Goal: Task Accomplishment & Management: Use online tool/utility

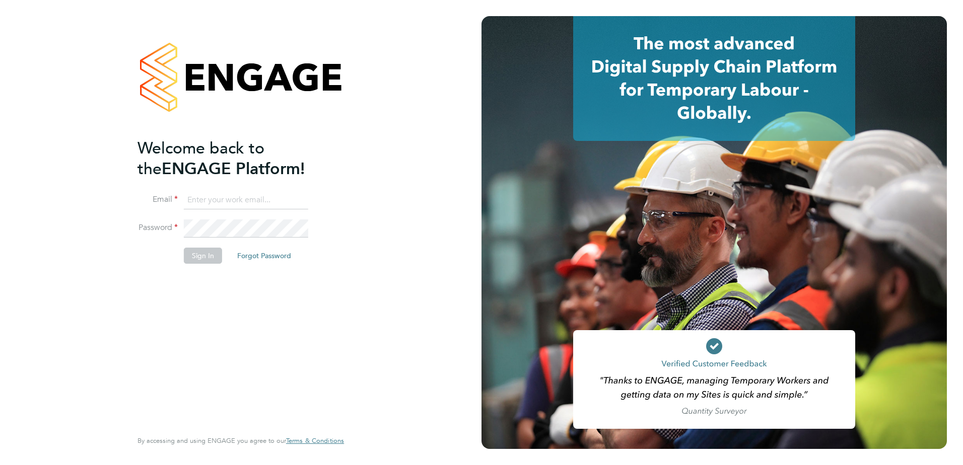
type input "Eleanor@boden-group.co.uk"
click at [199, 257] on button "Sign In" at bounding box center [203, 256] width 38 height 16
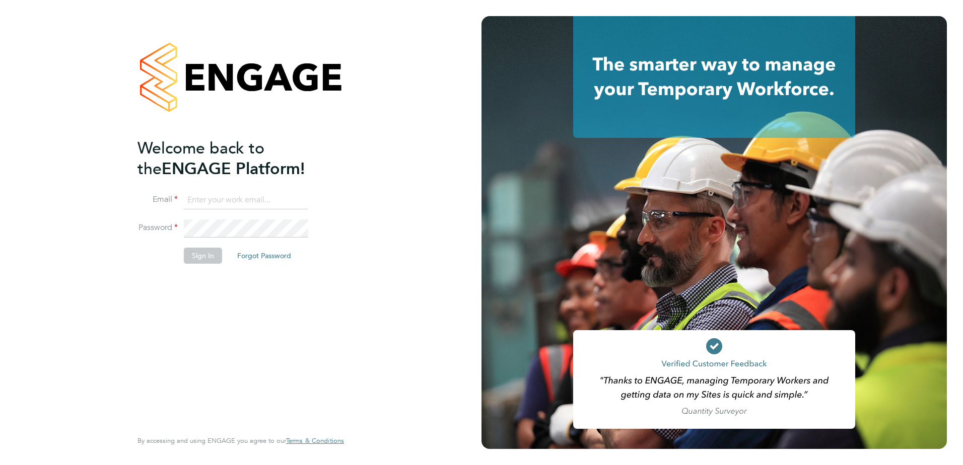
type input "Eleanor@boden-group.co.uk"
click at [199, 258] on button "Sign In" at bounding box center [203, 256] width 38 height 16
